Goal: Navigation & Orientation: Find specific page/section

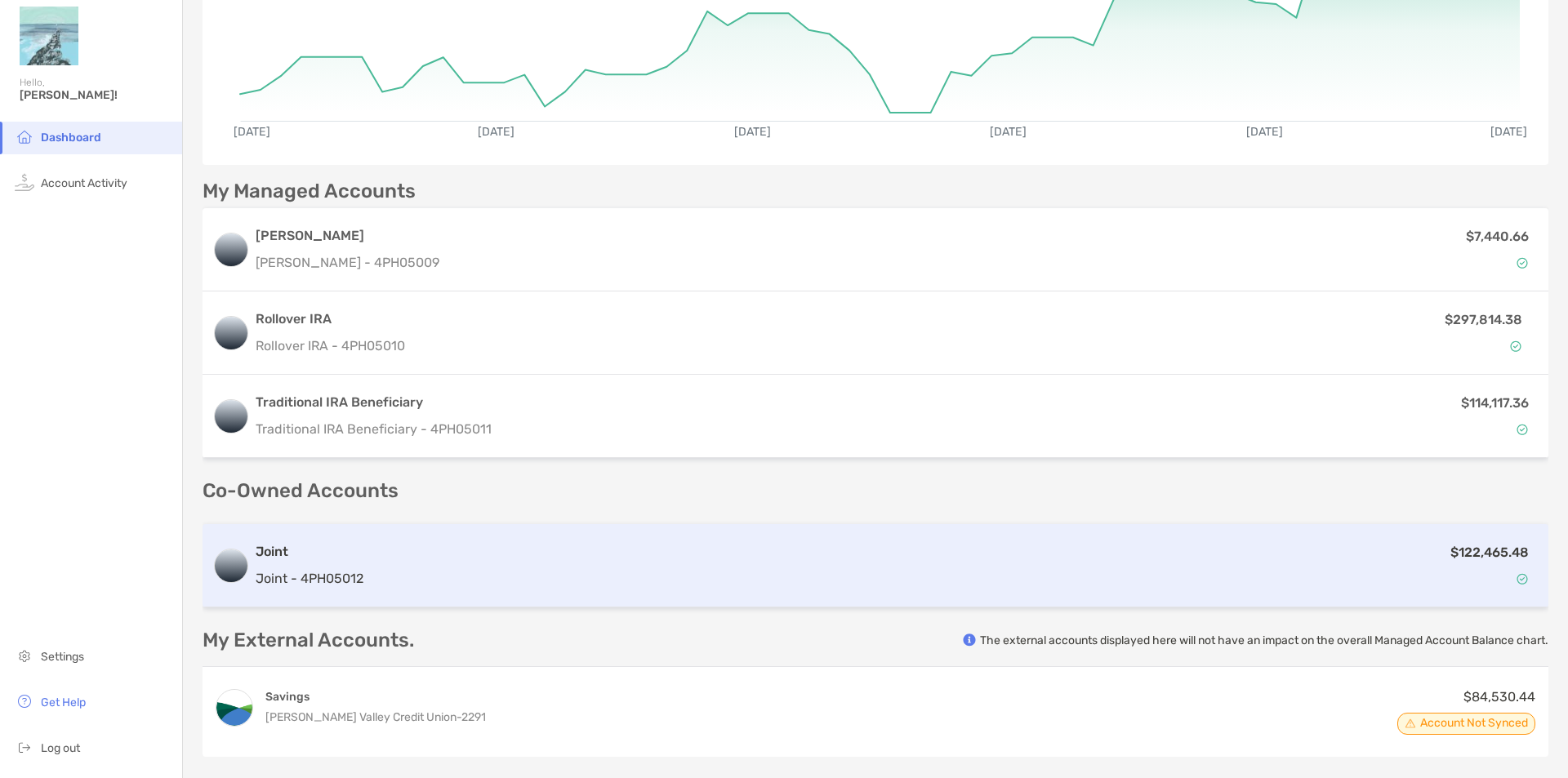
scroll to position [311, 0]
click at [373, 561] on div "$122,465.48" at bounding box center [954, 567] width 1168 height 48
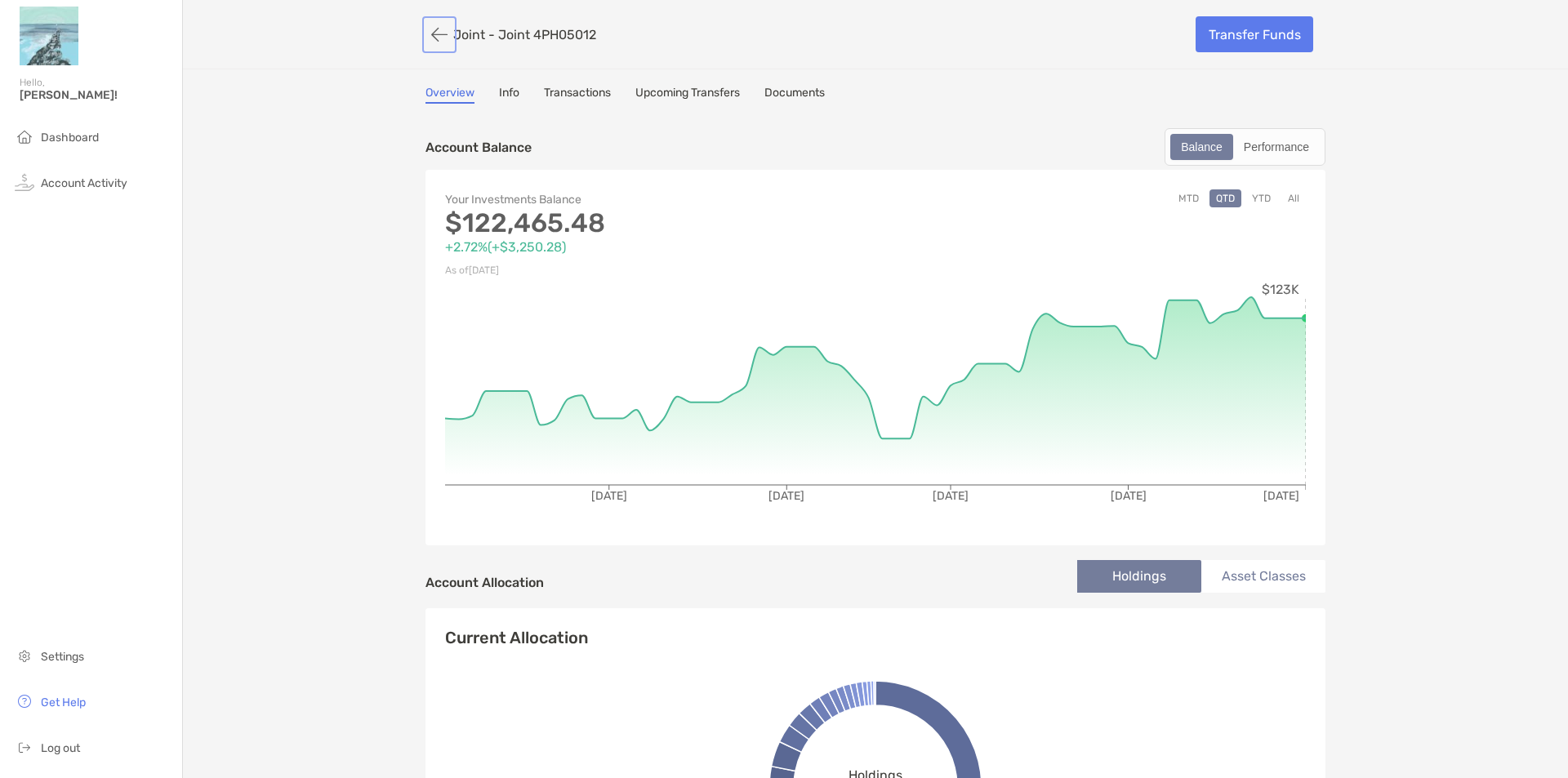
click at [426, 23] on button "button" at bounding box center [440, 35] width 28 height 31
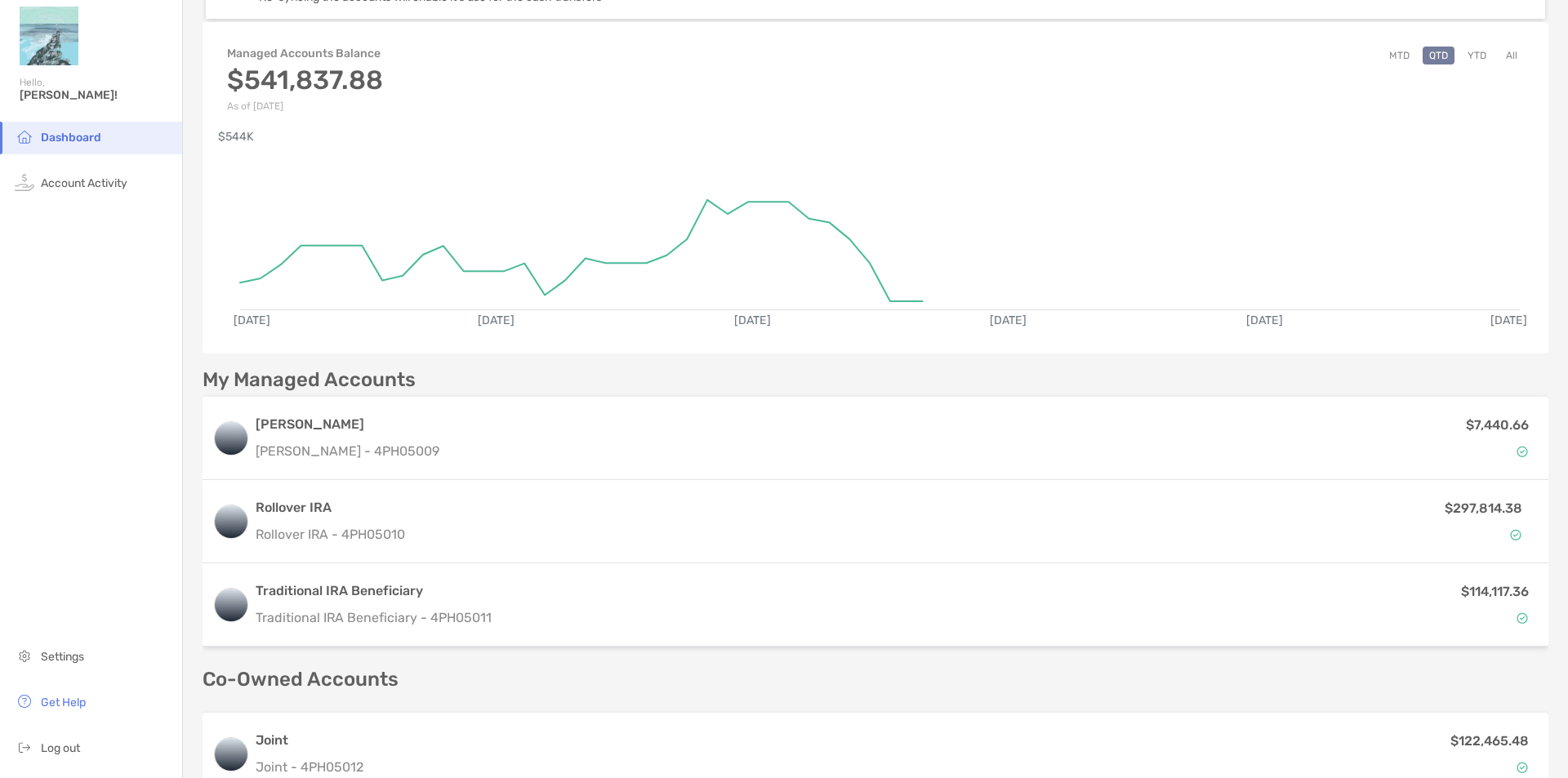
scroll to position [163, 0]
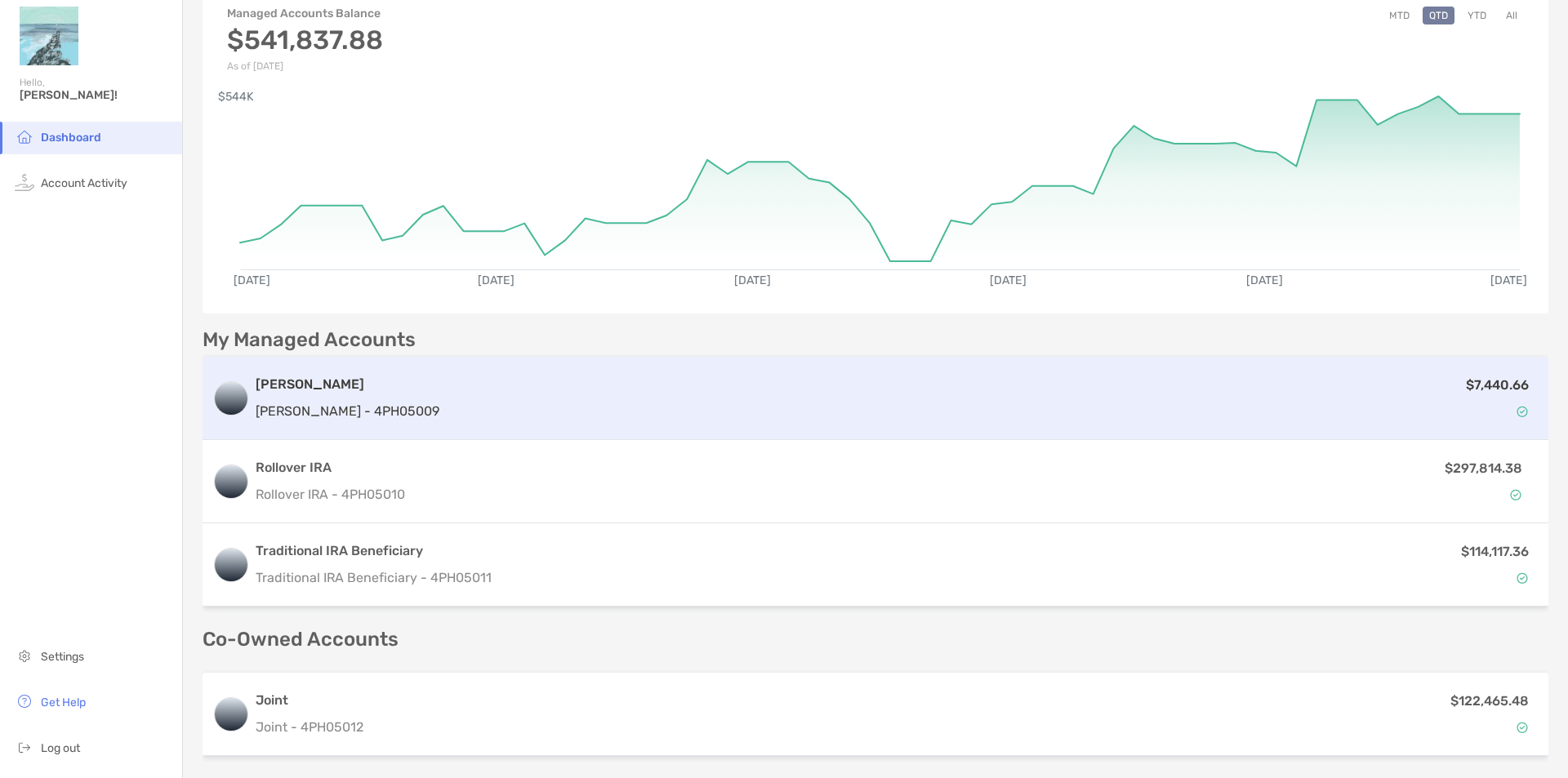
click at [445, 397] on div "$7,440.66" at bounding box center [992, 399] width 1093 height 48
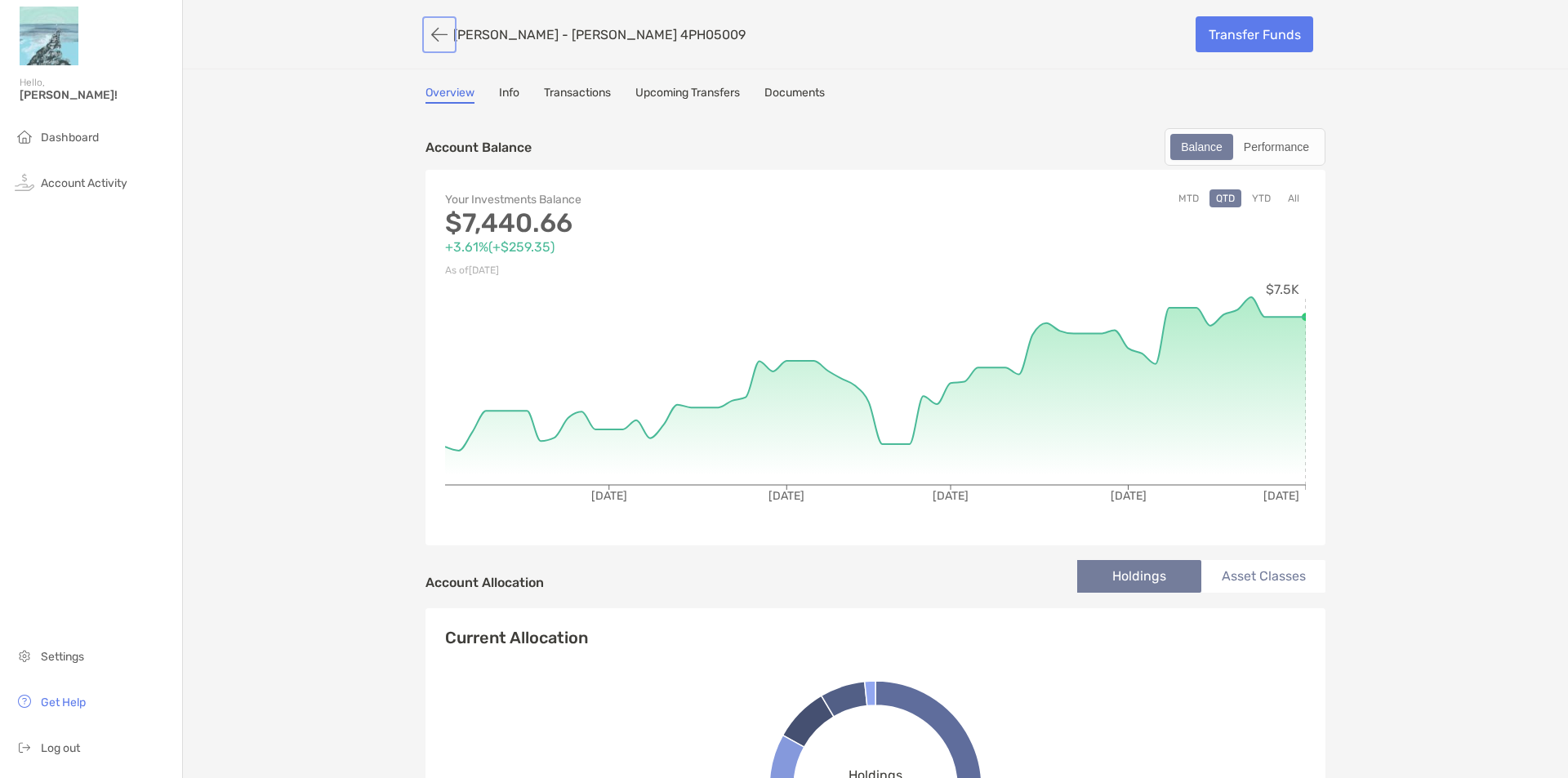
click at [439, 36] on button "button" at bounding box center [440, 35] width 28 height 31
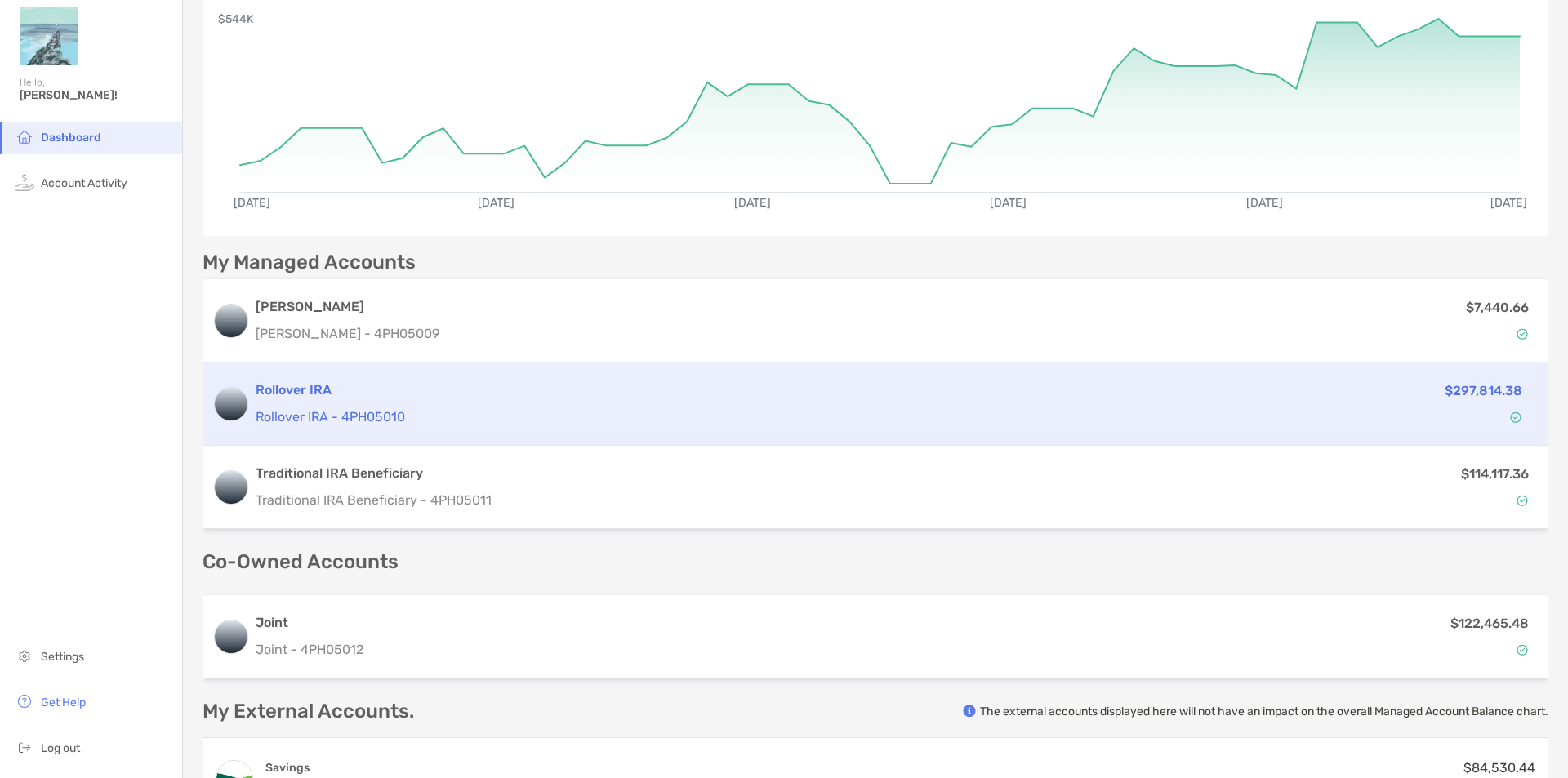
scroll to position [244, 0]
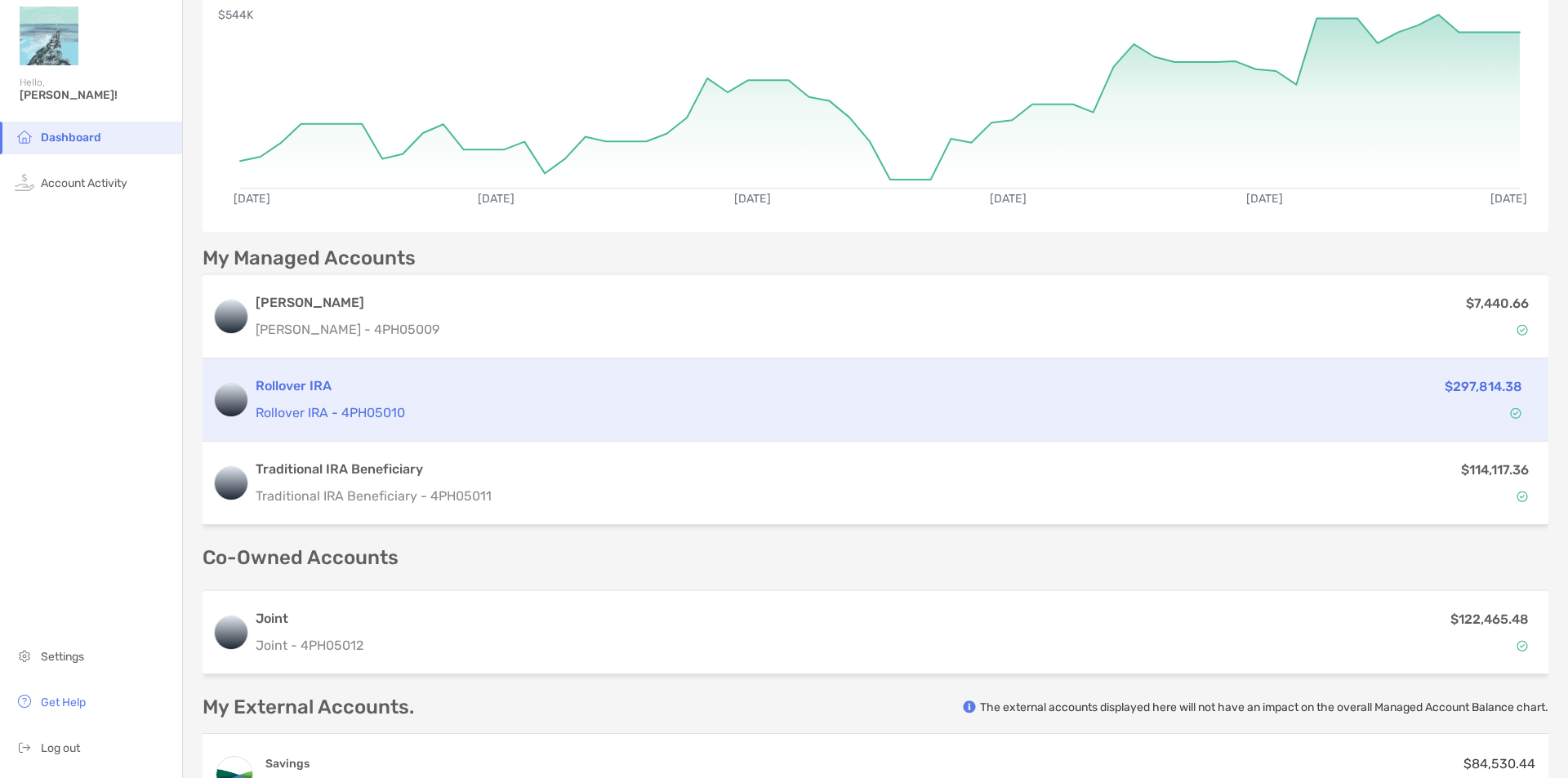
click at [488, 427] on div "Rollover IRA Rollover IRA - 4PH05010 $297,814.38" at bounding box center [875, 400] width 1345 height 83
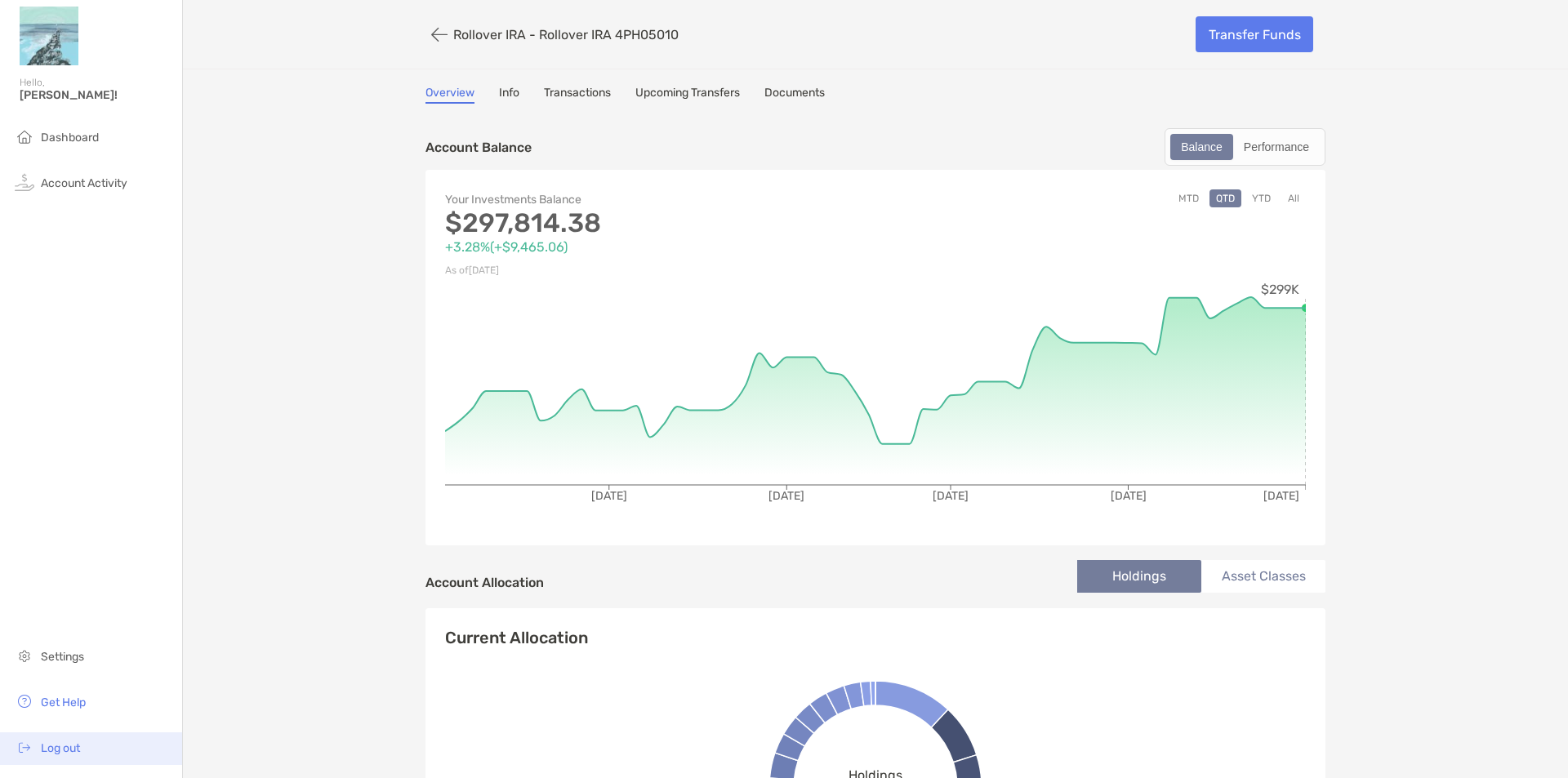
click at [58, 748] on span "Log out" at bounding box center [60, 748] width 40 height 14
